Goal: Transaction & Acquisition: Purchase product/service

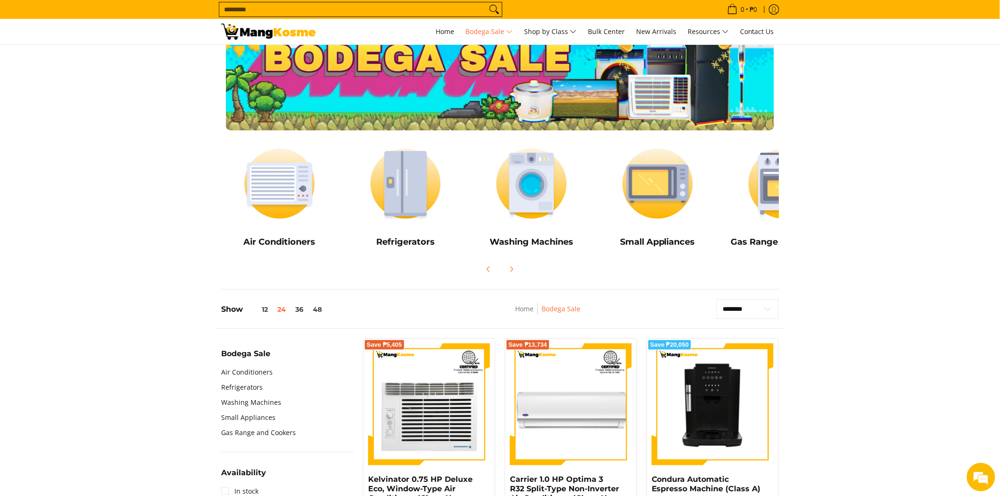
scroll to position [52, 0]
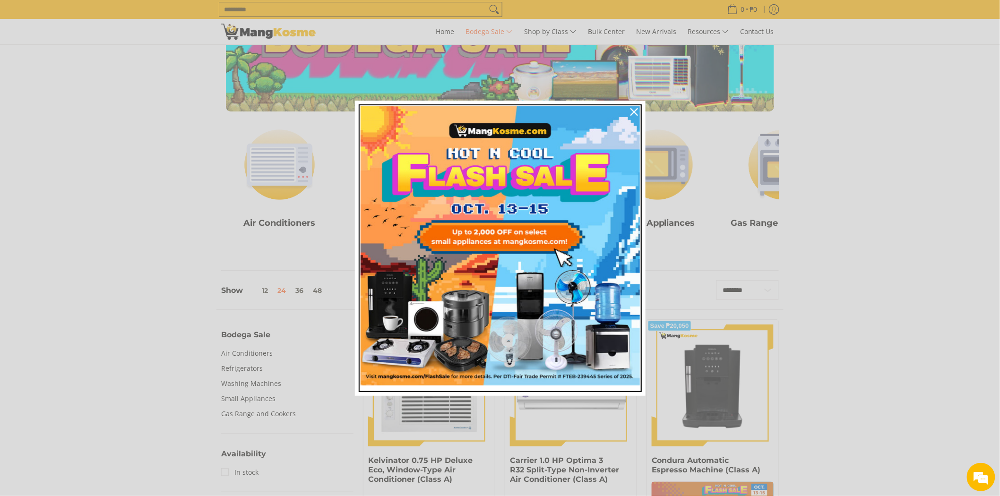
click at [533, 175] on img "Marketing offer form" at bounding box center [499, 245] width 279 height 279
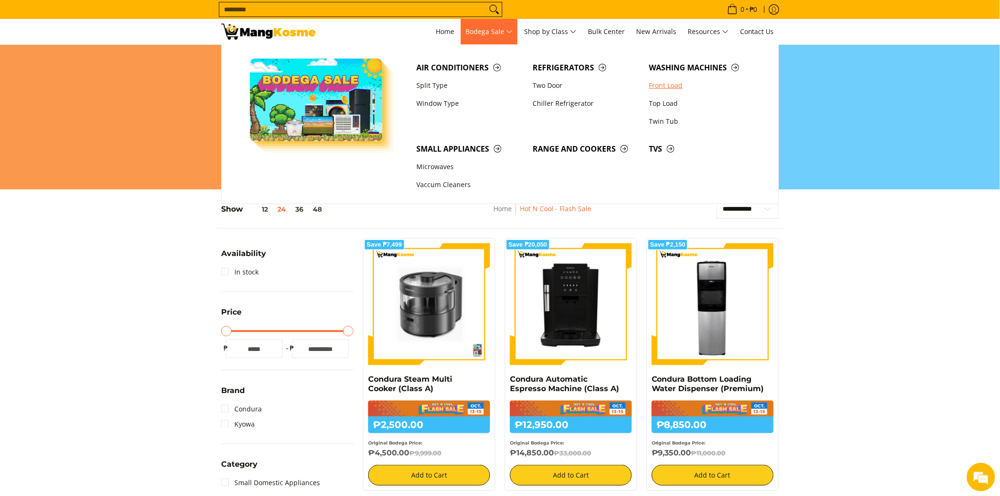
click at [679, 84] on link "Front Load" at bounding box center [702, 86] width 116 height 18
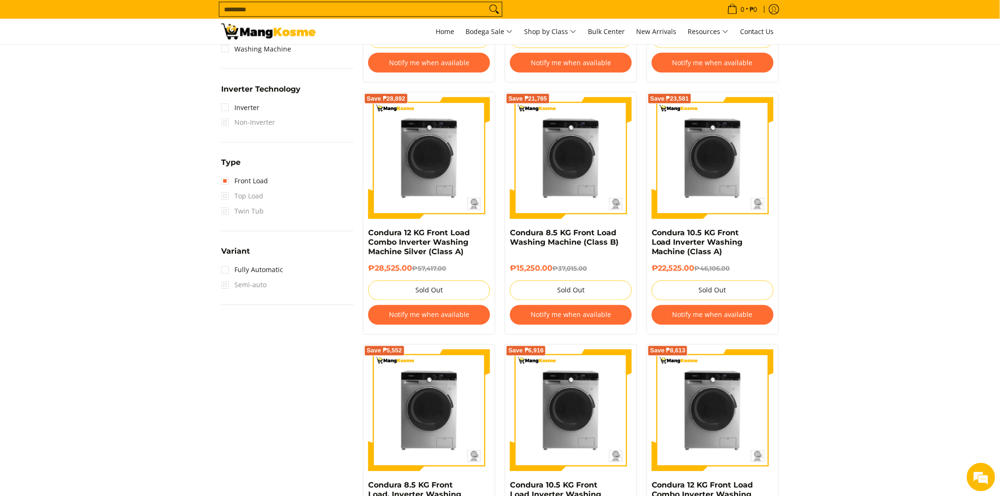
scroll to position [682, 0]
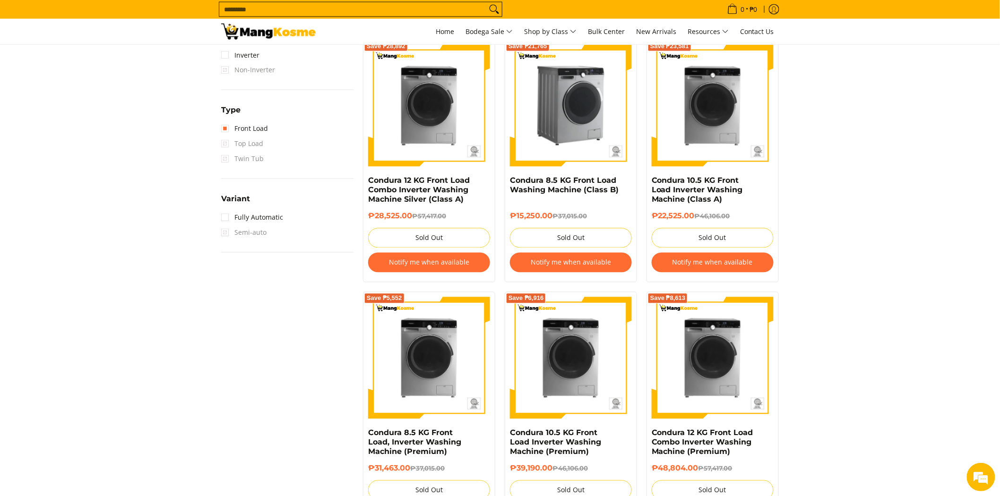
click at [581, 103] on img at bounding box center [571, 106] width 122 height 122
